Goal: Book appointment/travel/reservation

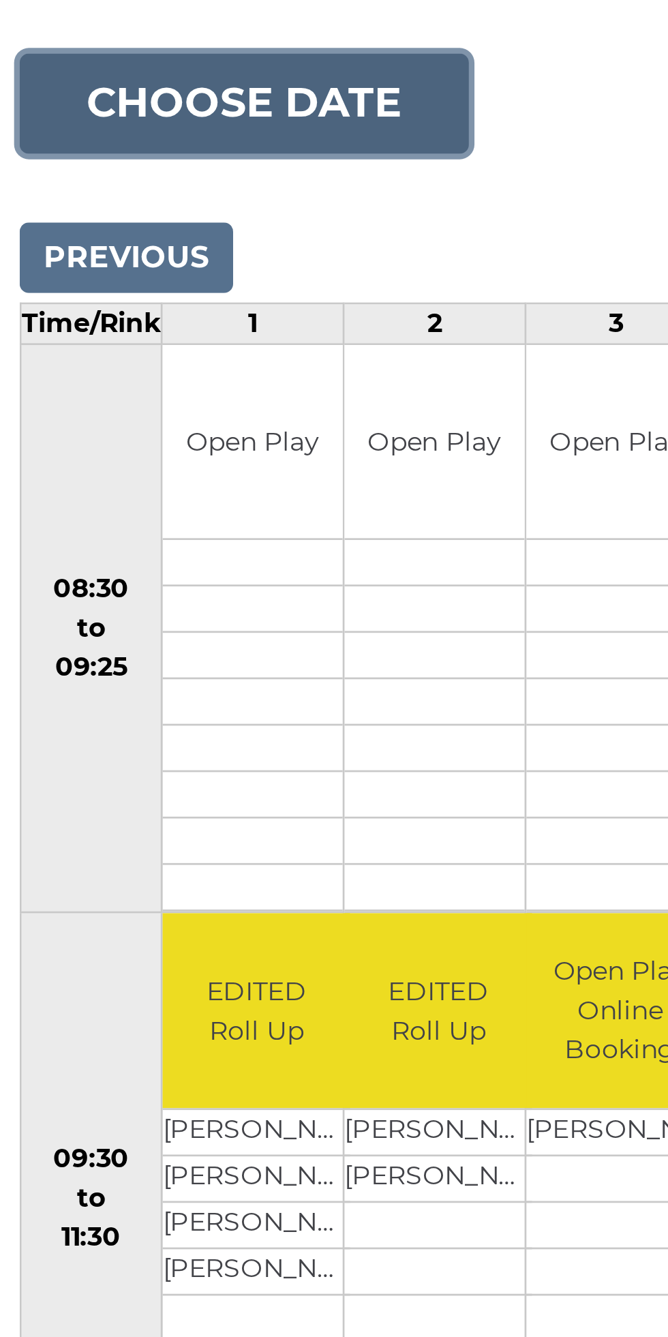
click at [127, 198] on button "Choose date" at bounding box center [92, 209] width 165 height 37
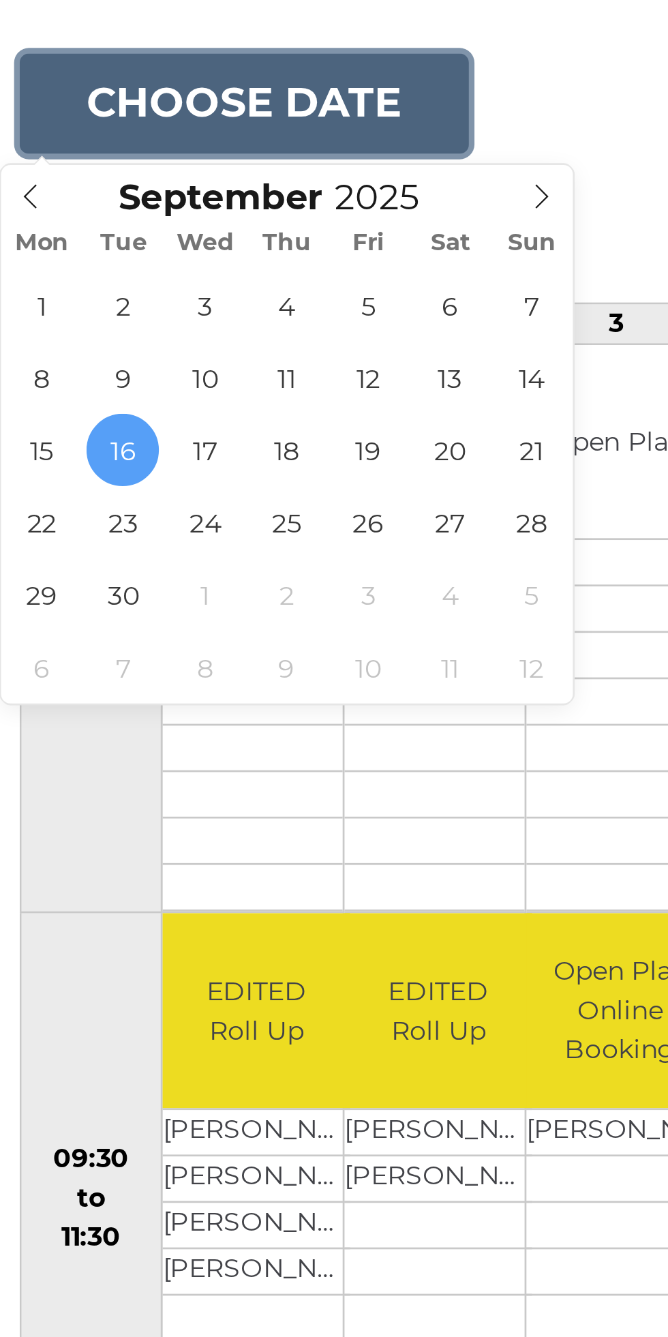
type input "[DATE]"
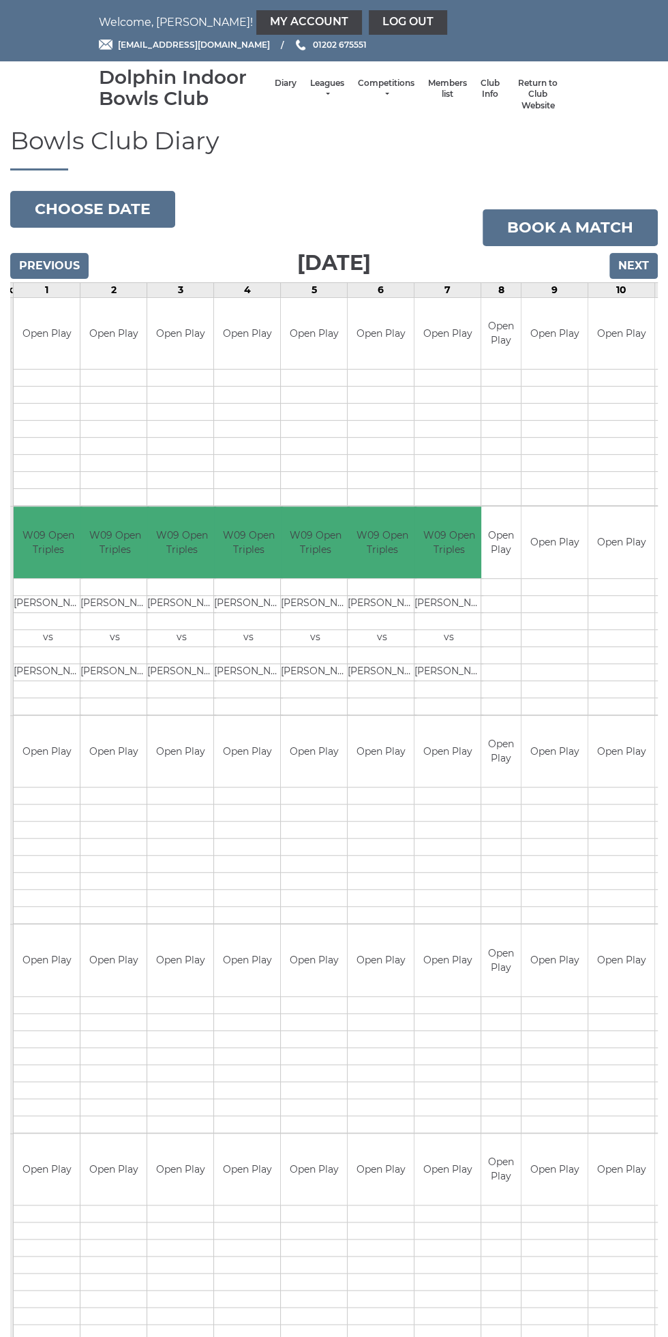
scroll to position [0, 112]
